Goal: Transaction & Acquisition: Book appointment/travel/reservation

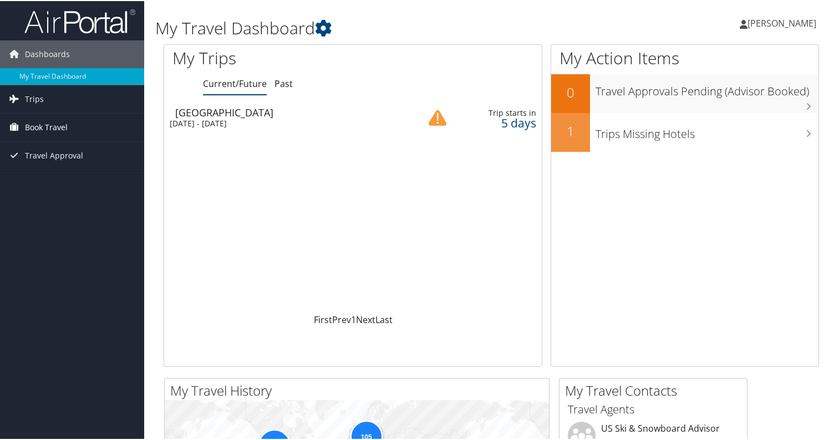
click at [50, 126] on span "Book Travel" at bounding box center [46, 127] width 43 height 28
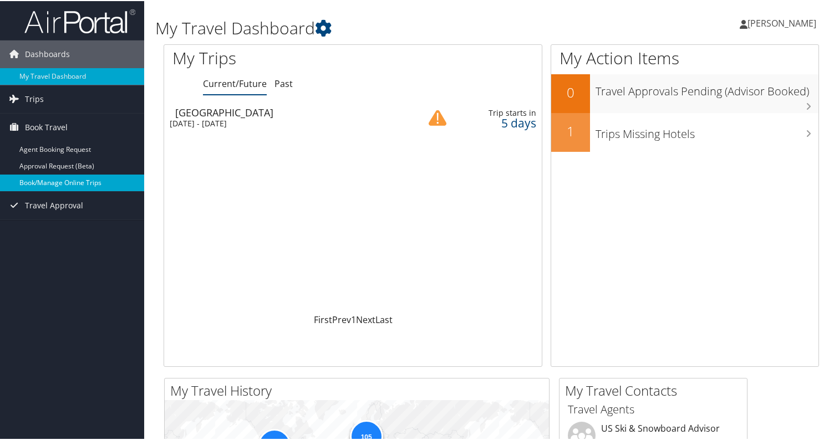
click at [82, 180] on link "Book/Manage Online Trips" at bounding box center [72, 182] width 144 height 17
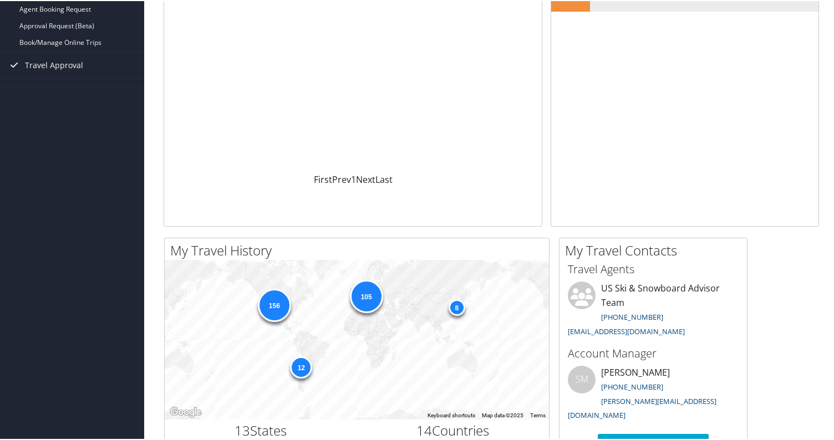
scroll to position [143, 0]
